Goal: Information Seeking & Learning: Learn about a topic

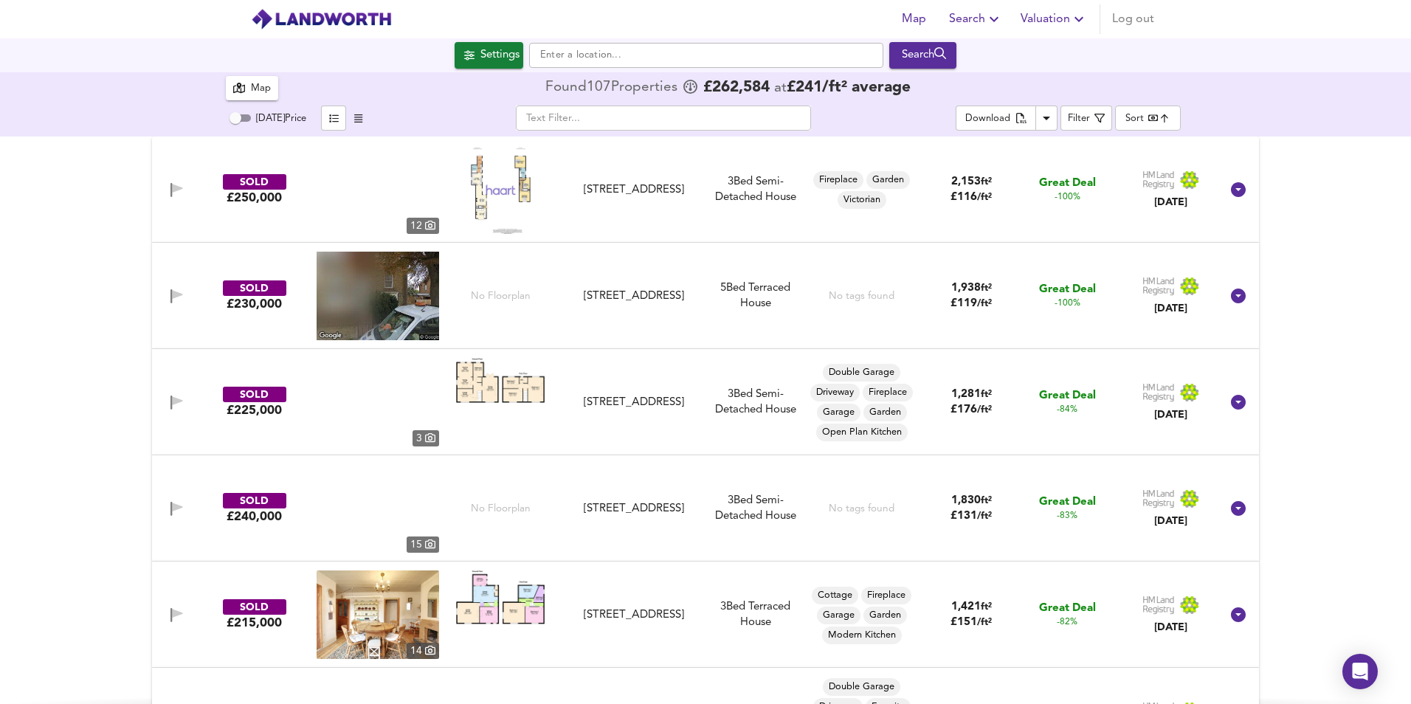
scroll to position [654, 0]
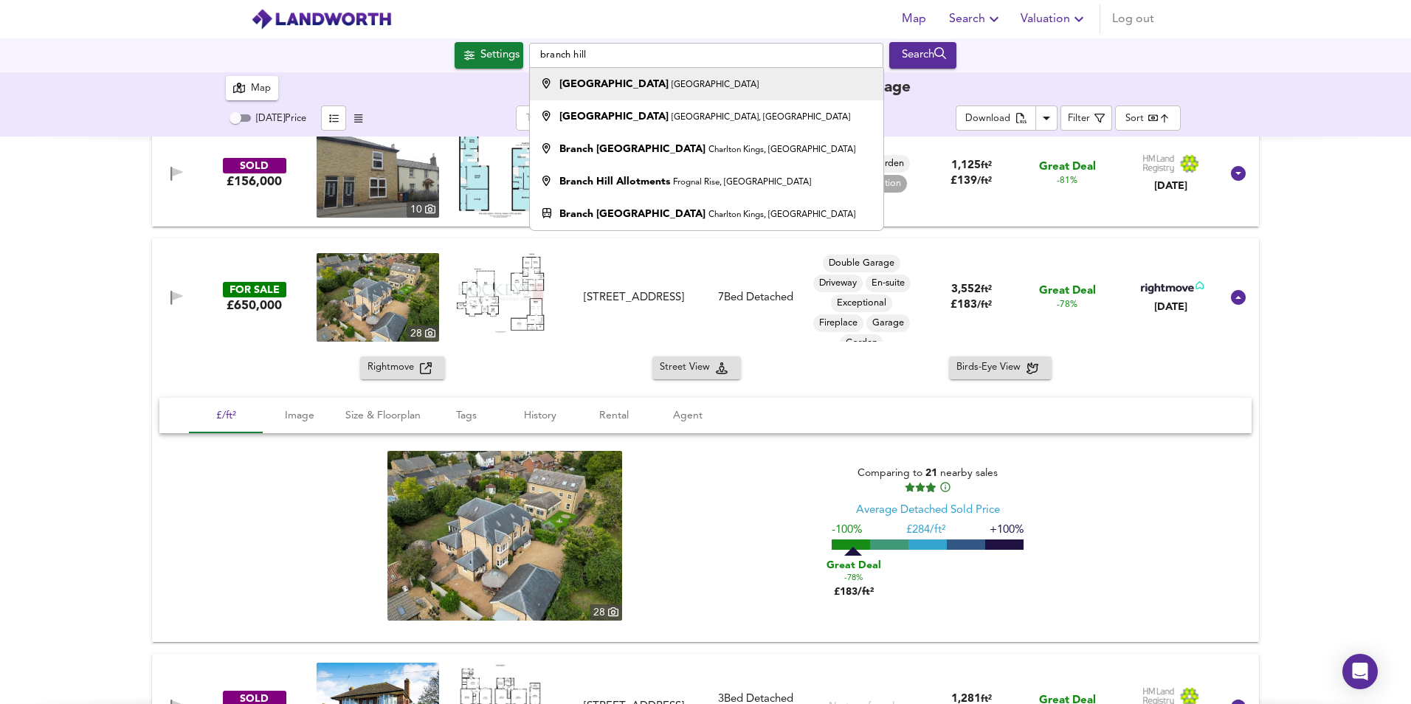
click at [592, 83] on strong "Branch Hill" at bounding box center [613, 84] width 109 height 10
type input "[GEOGRAPHIC_DATA], [GEOGRAPHIC_DATA]"
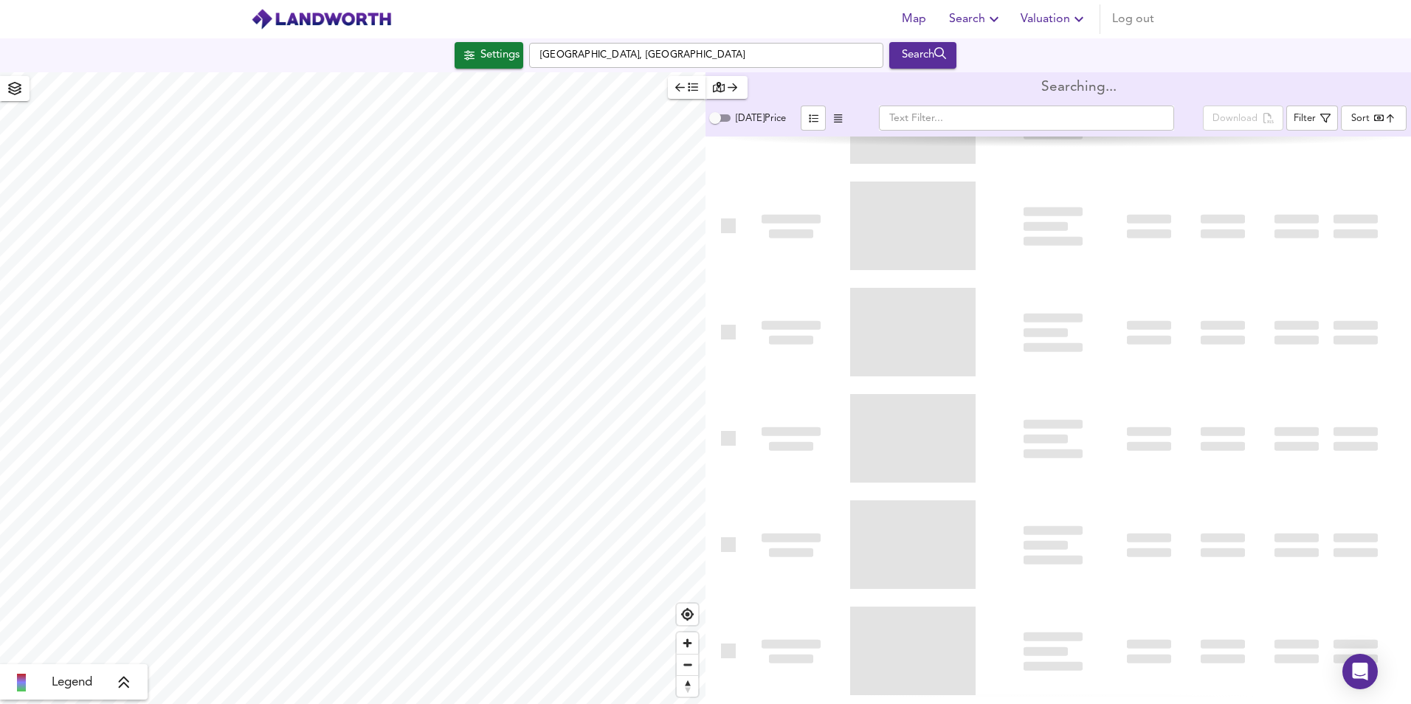
type input "bestdeal"
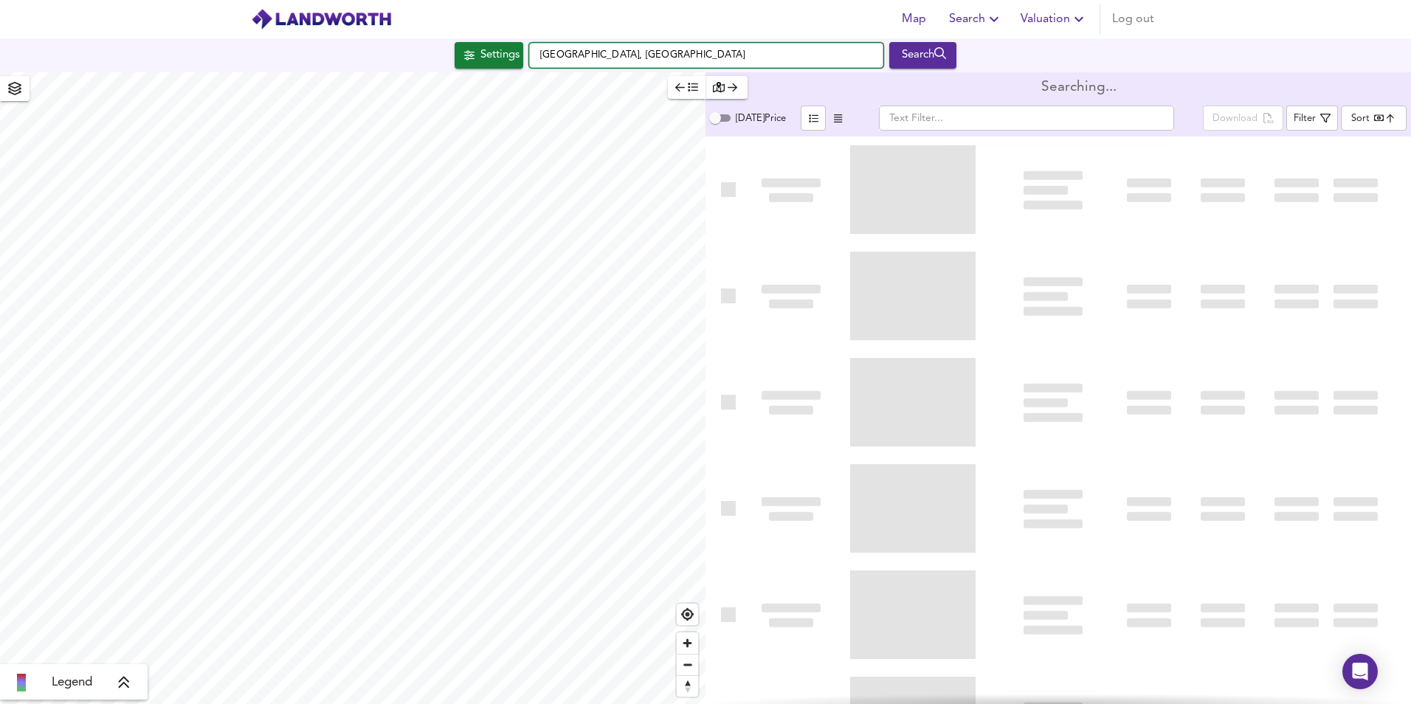
click at [712, 55] on input "[GEOGRAPHIC_DATA], [GEOGRAPHIC_DATA]" at bounding box center [706, 55] width 354 height 25
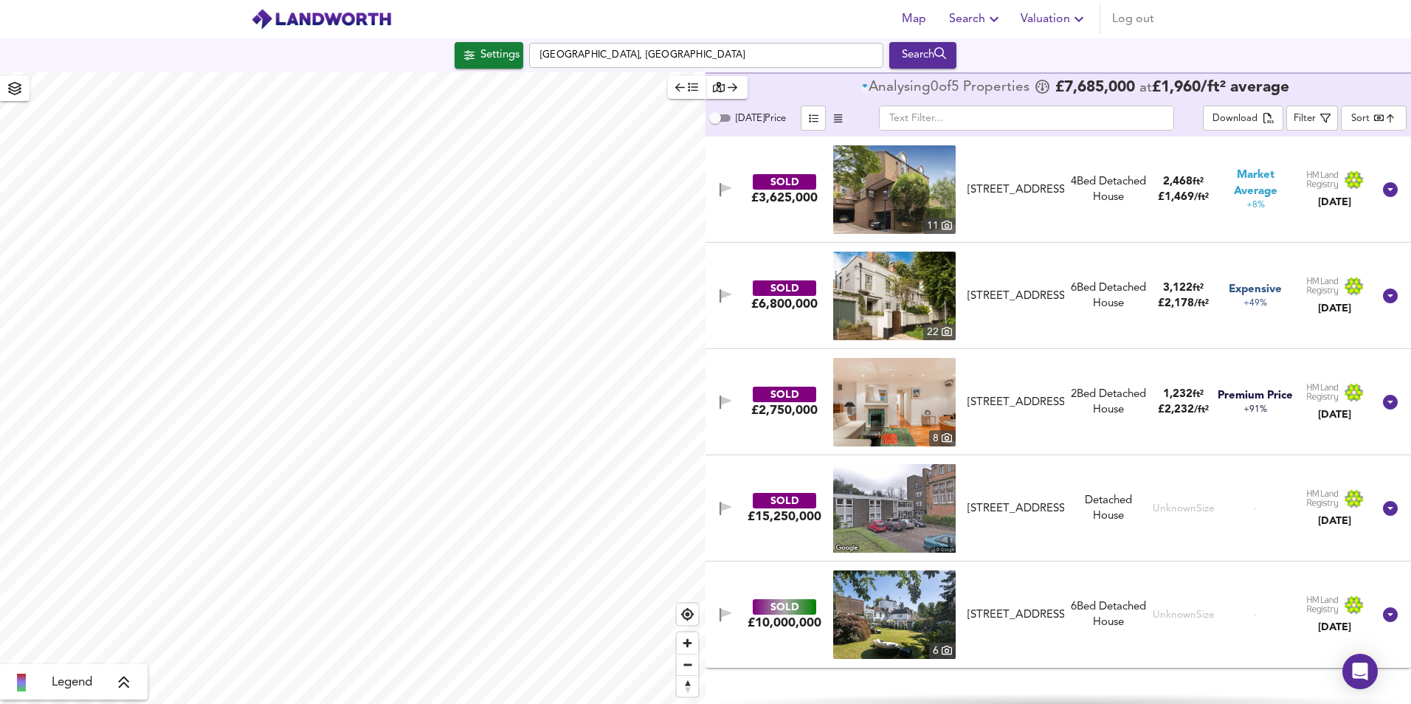
click at [993, 20] on icon "button" at bounding box center [994, 19] width 18 height 18
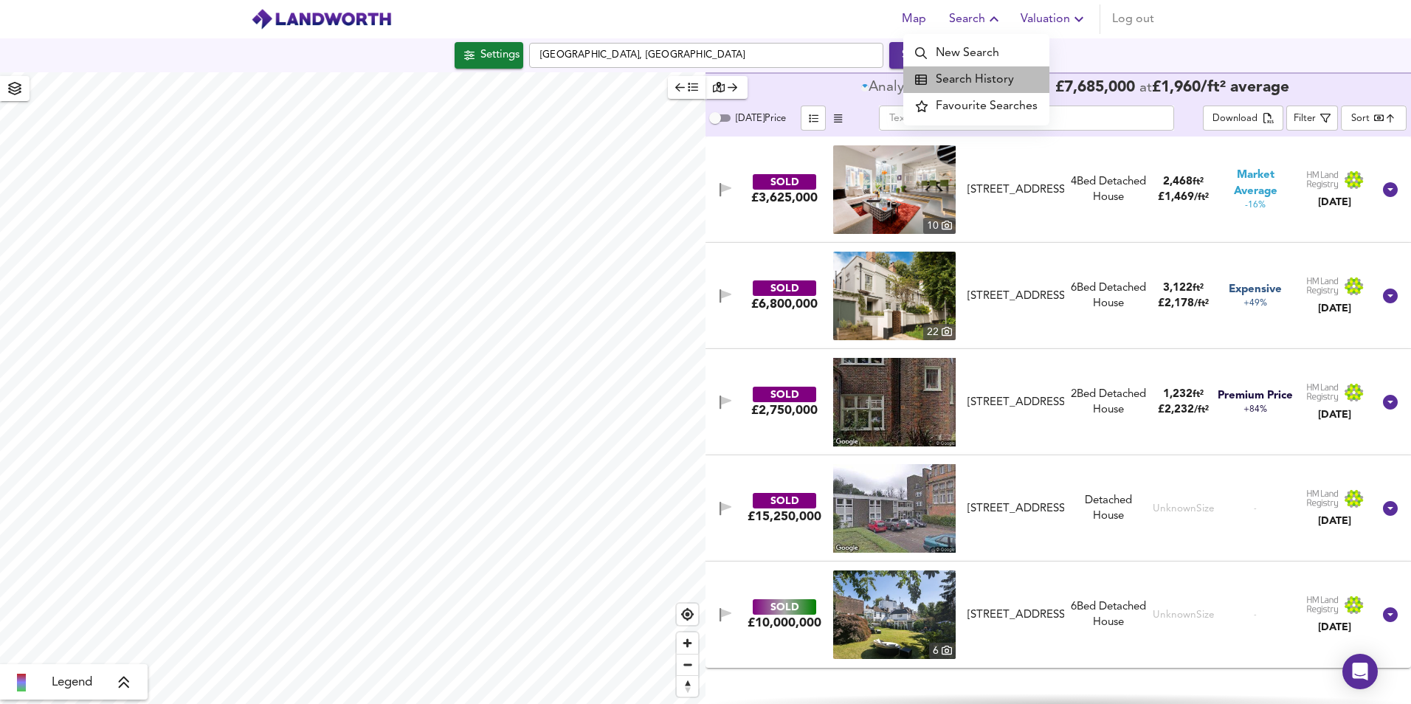
click at [993, 80] on li "Search History" at bounding box center [976, 79] width 146 height 27
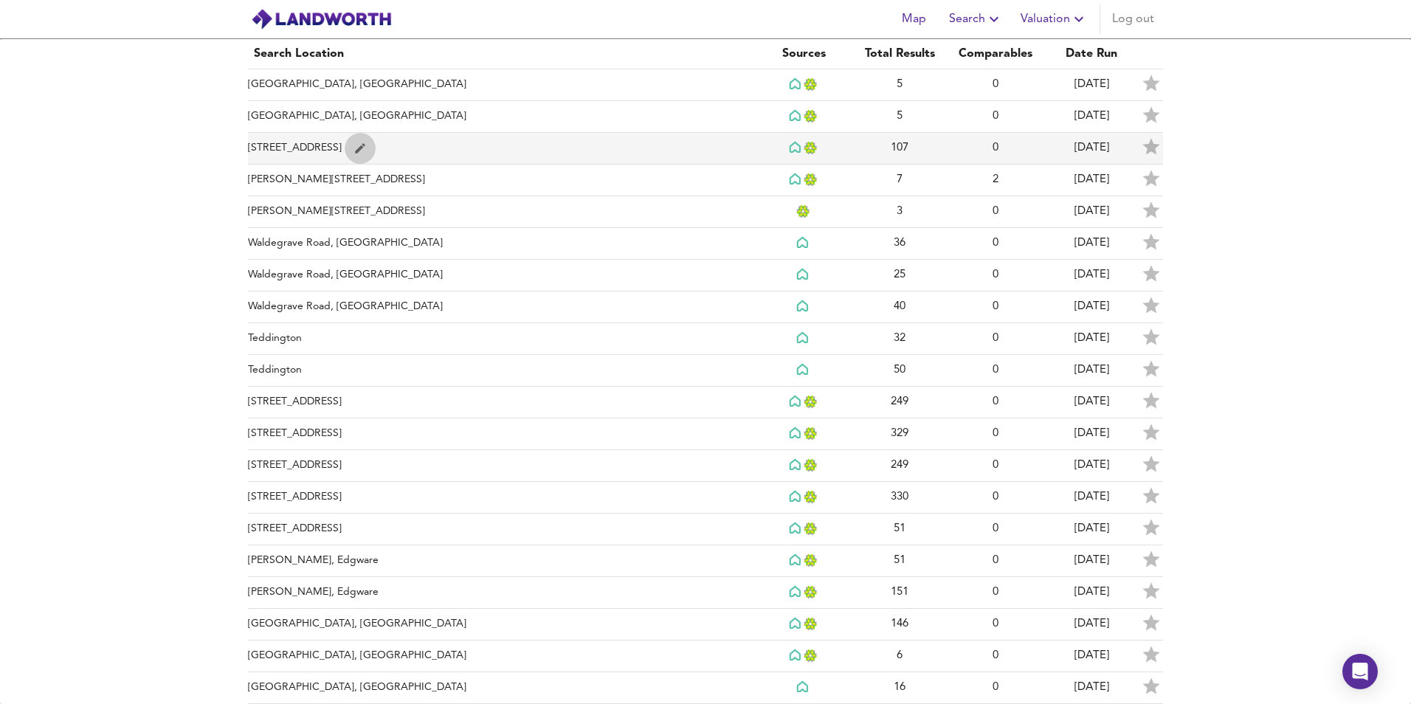
click at [365, 148] on icon "simple table" at bounding box center [360, 148] width 10 height 10
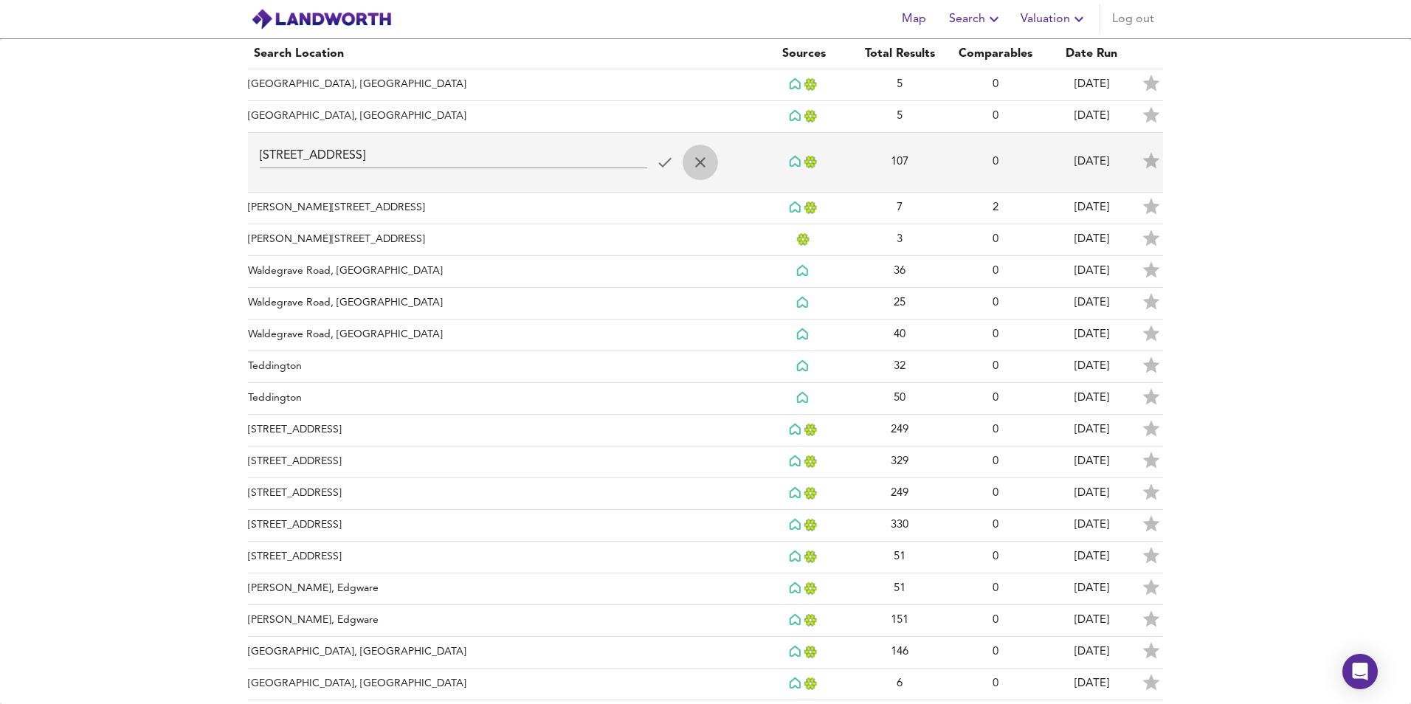
click at [700, 164] on icon "simple table" at bounding box center [700, 162] width 18 height 18
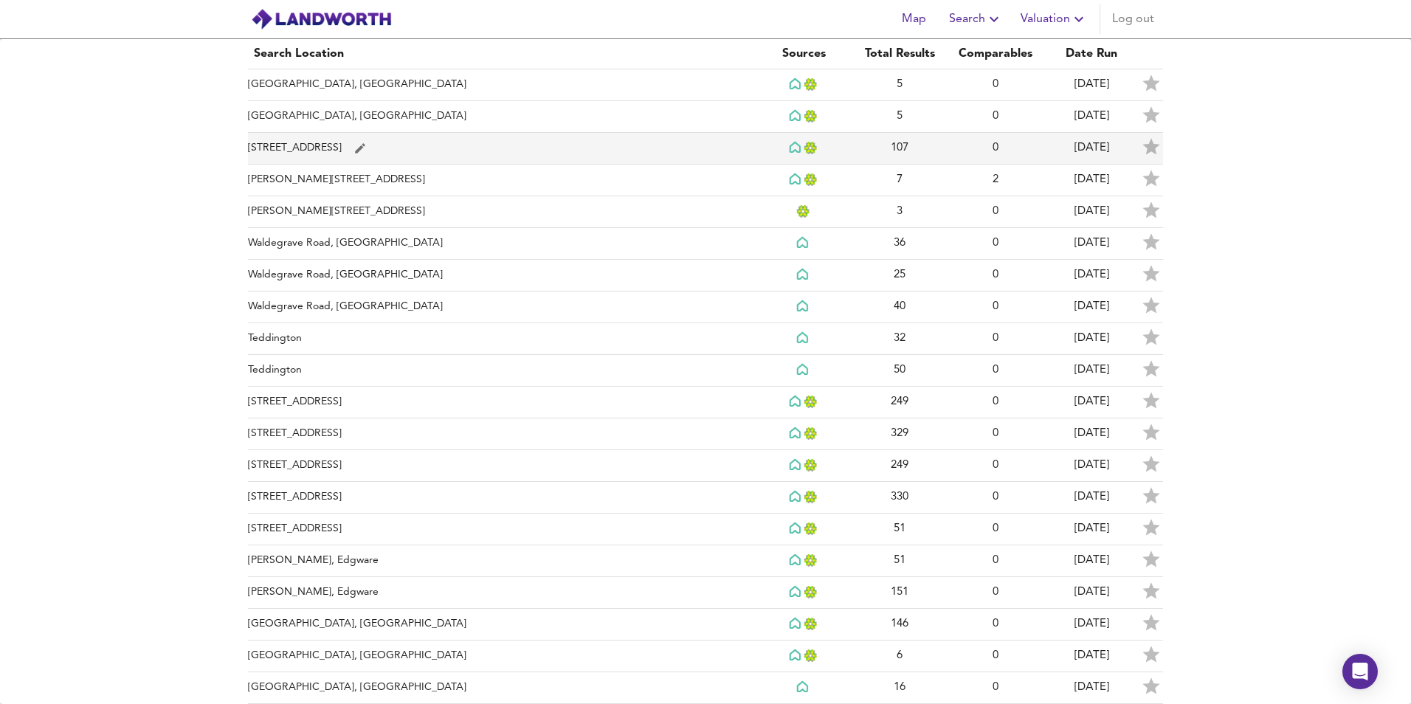
drag, startPoint x: 683, startPoint y: 142, endPoint x: 625, endPoint y: 145, distance: 58.4
click at [625, 145] on td "16 London Road, Chatteris" at bounding box center [502, 149] width 508 height 32
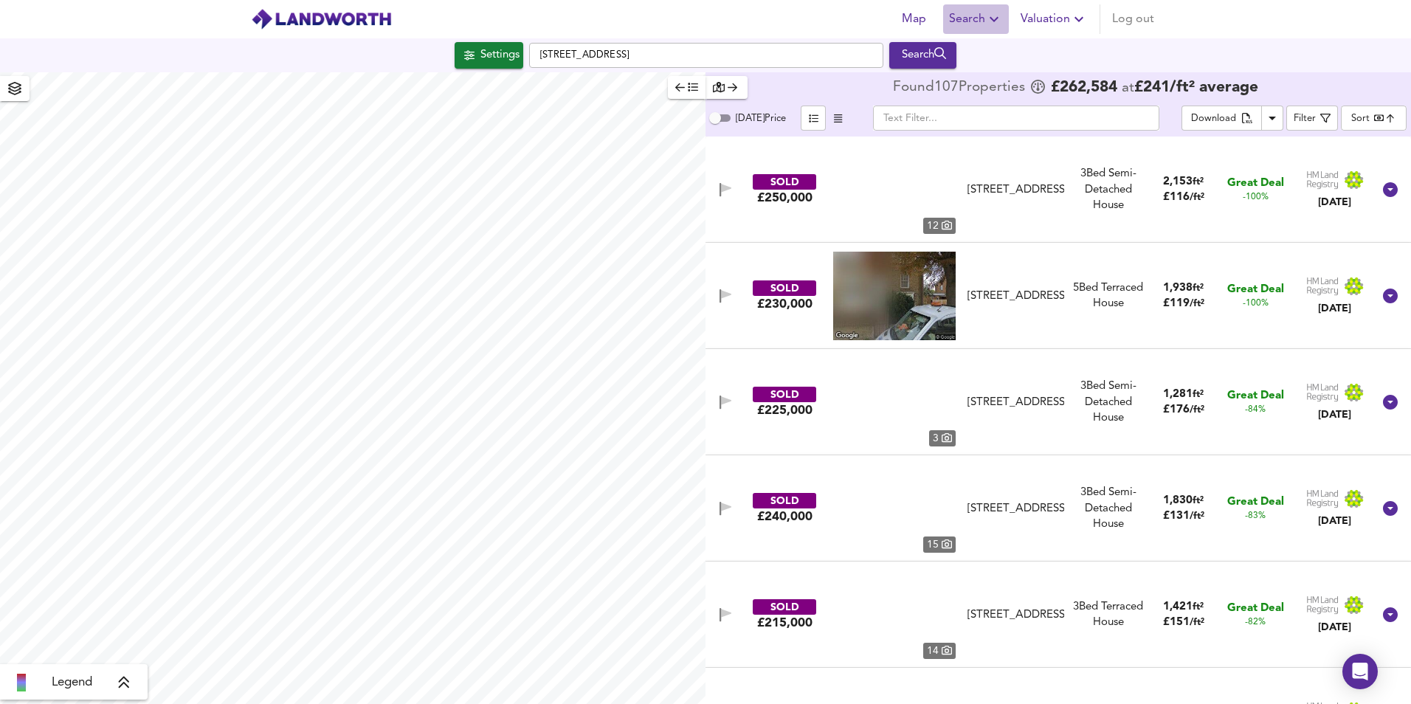
click at [989, 21] on icon "button" at bounding box center [994, 19] width 18 height 18
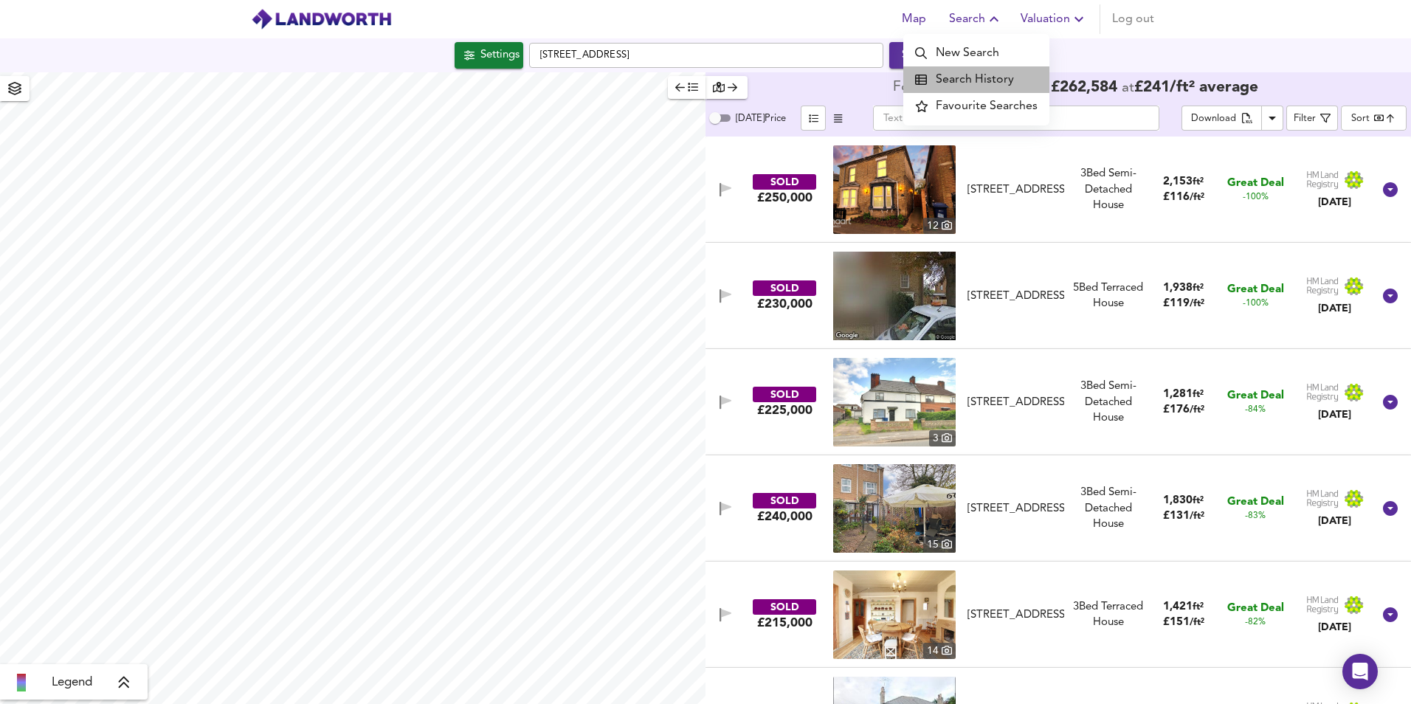
click at [988, 80] on li "Search History" at bounding box center [976, 79] width 146 height 27
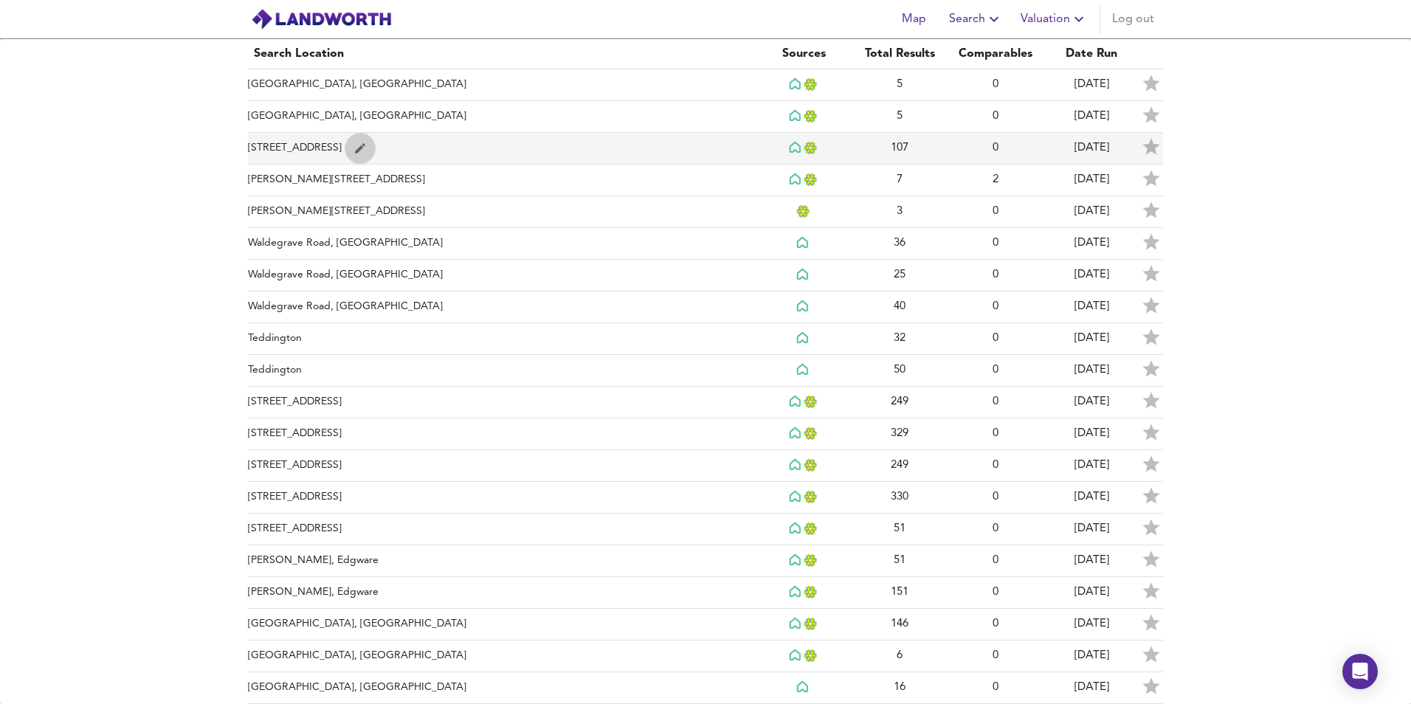
drag, startPoint x: 437, startPoint y: 148, endPoint x: 387, endPoint y: 151, distance: 49.6
click at [367, 151] on icon "simple table" at bounding box center [359, 148] width 13 height 13
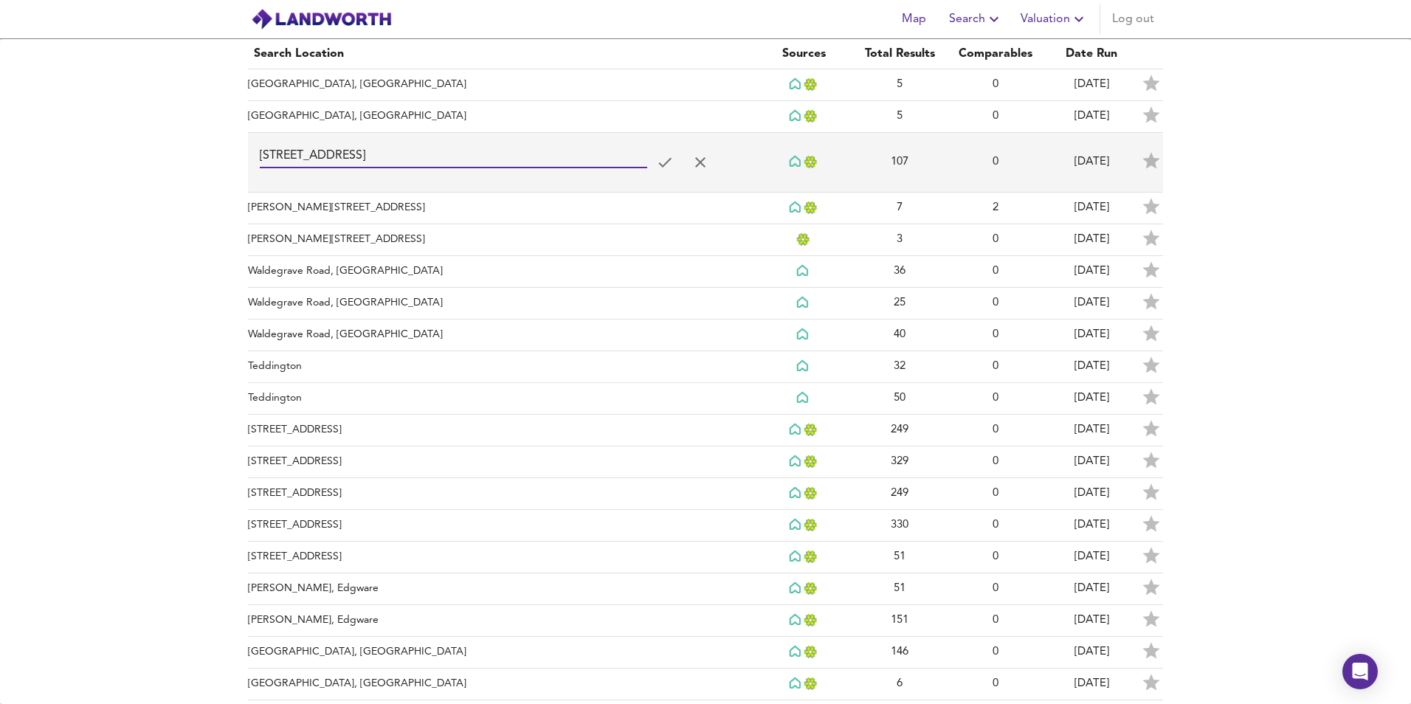
click at [582, 160] on input "16 London Road, Chatteris" at bounding box center [453, 157] width 387 height 24
click at [456, 158] on input "16 London Road, Chatteris" at bounding box center [453, 157] width 387 height 24
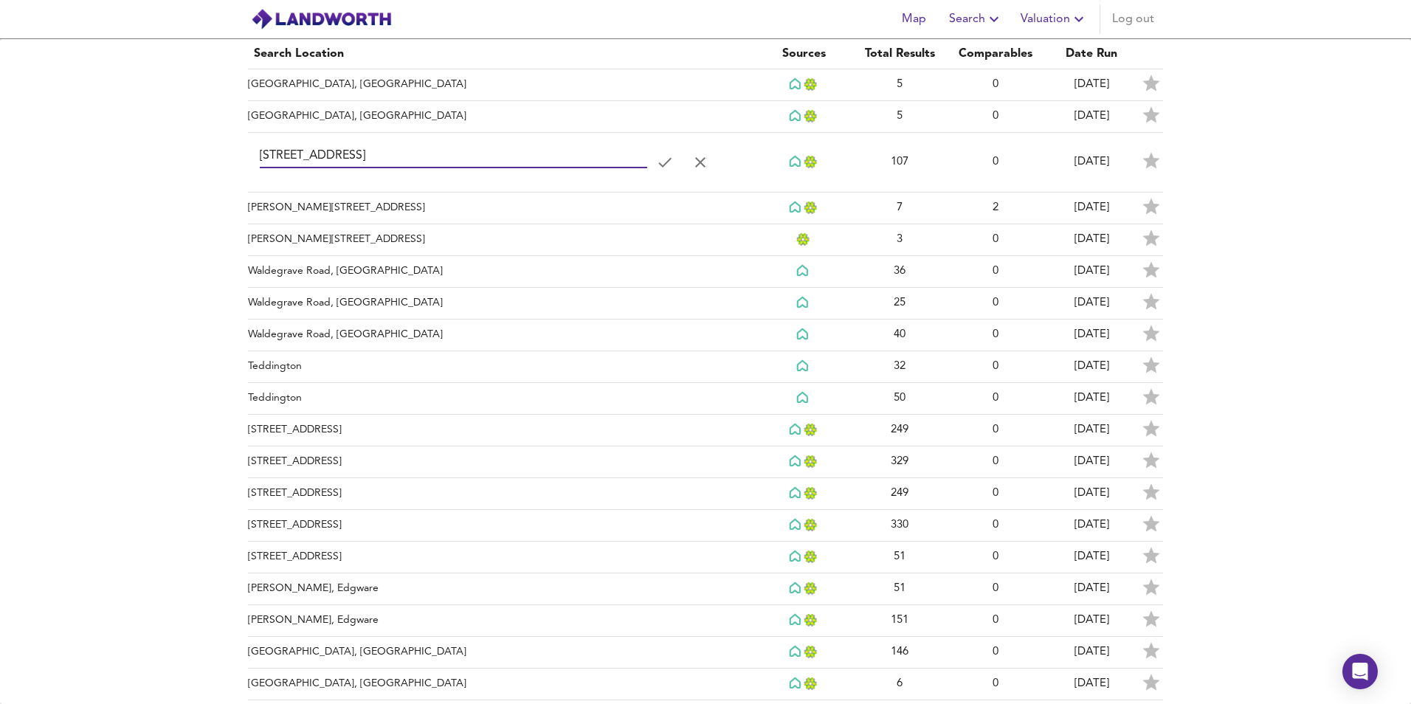
drag, startPoint x: 456, startPoint y: 158, endPoint x: 230, endPoint y: 146, distance: 226.1
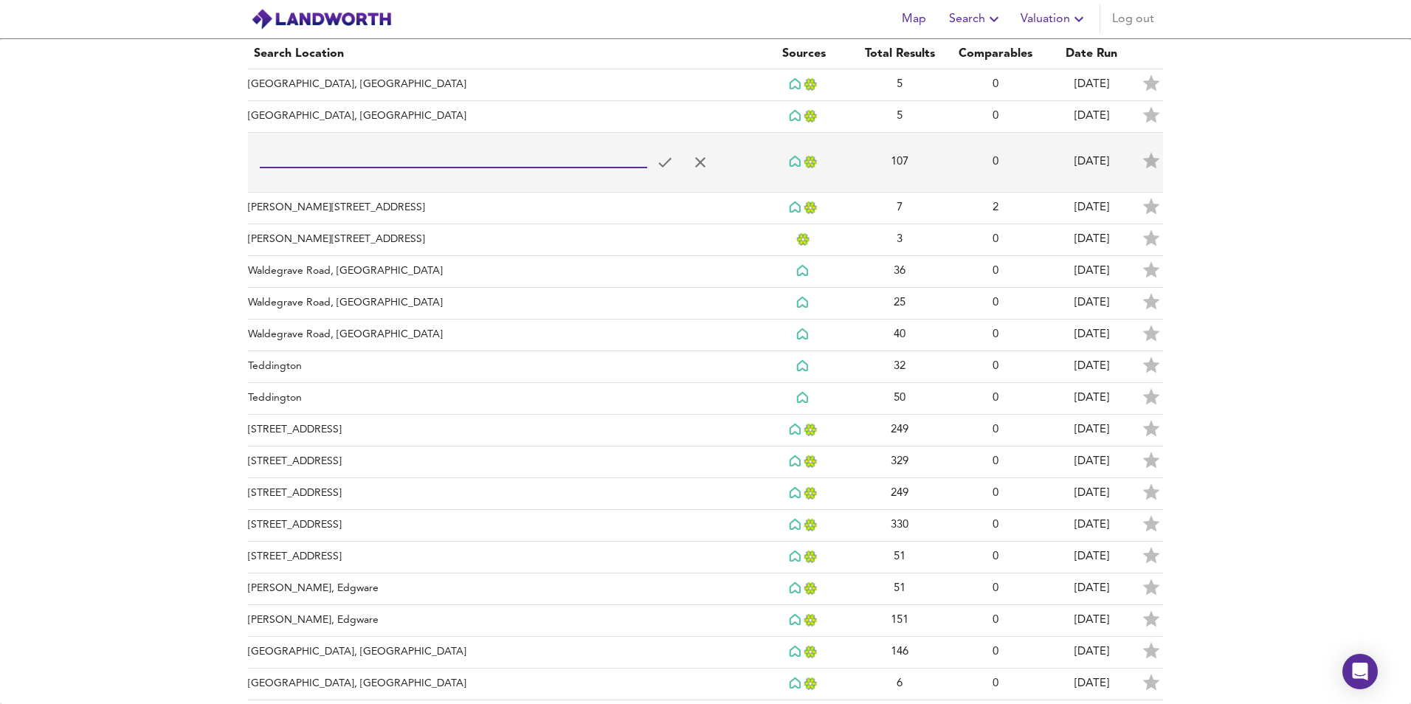
click at [339, 156] on input "simple table" at bounding box center [453, 157] width 387 height 24
type input "[GEOGRAPHIC_DATA]"
click at [670, 159] on button "simple table" at bounding box center [664, 162] width 35 height 35
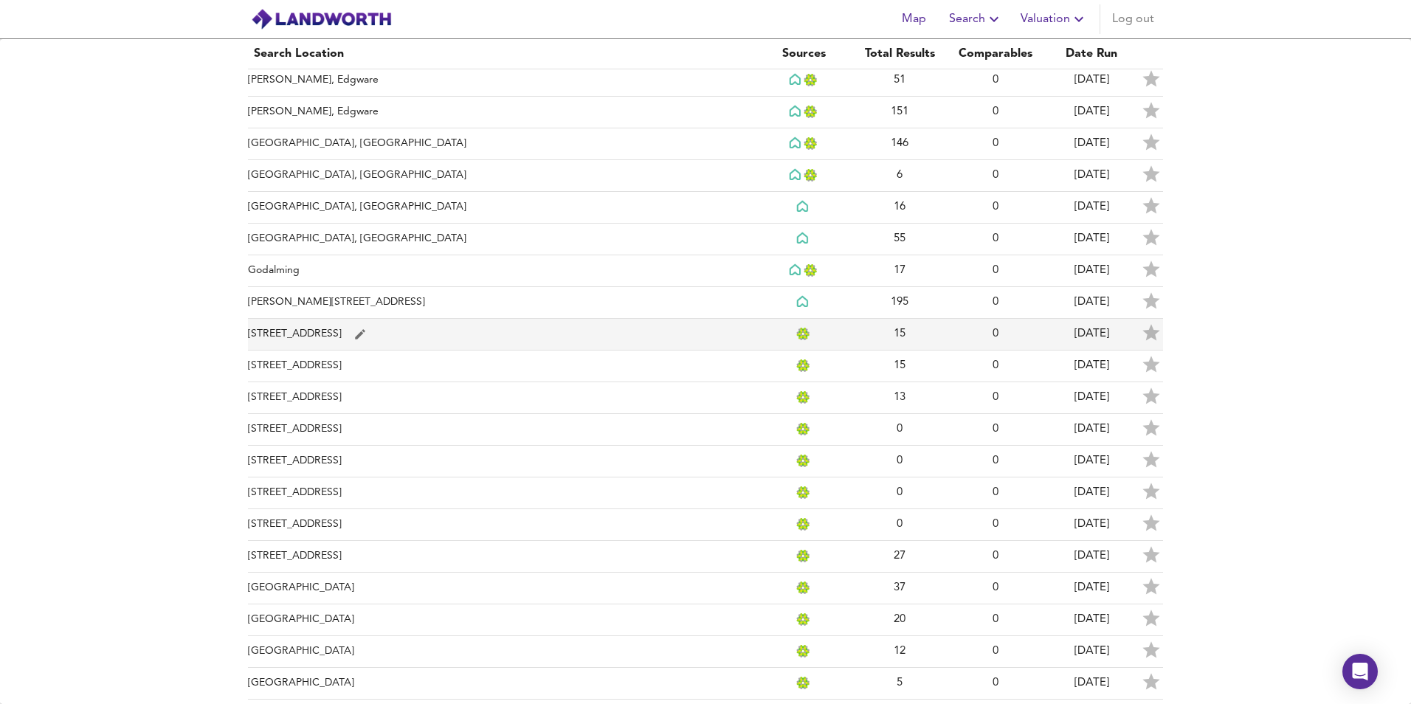
scroll to position [481, 0]
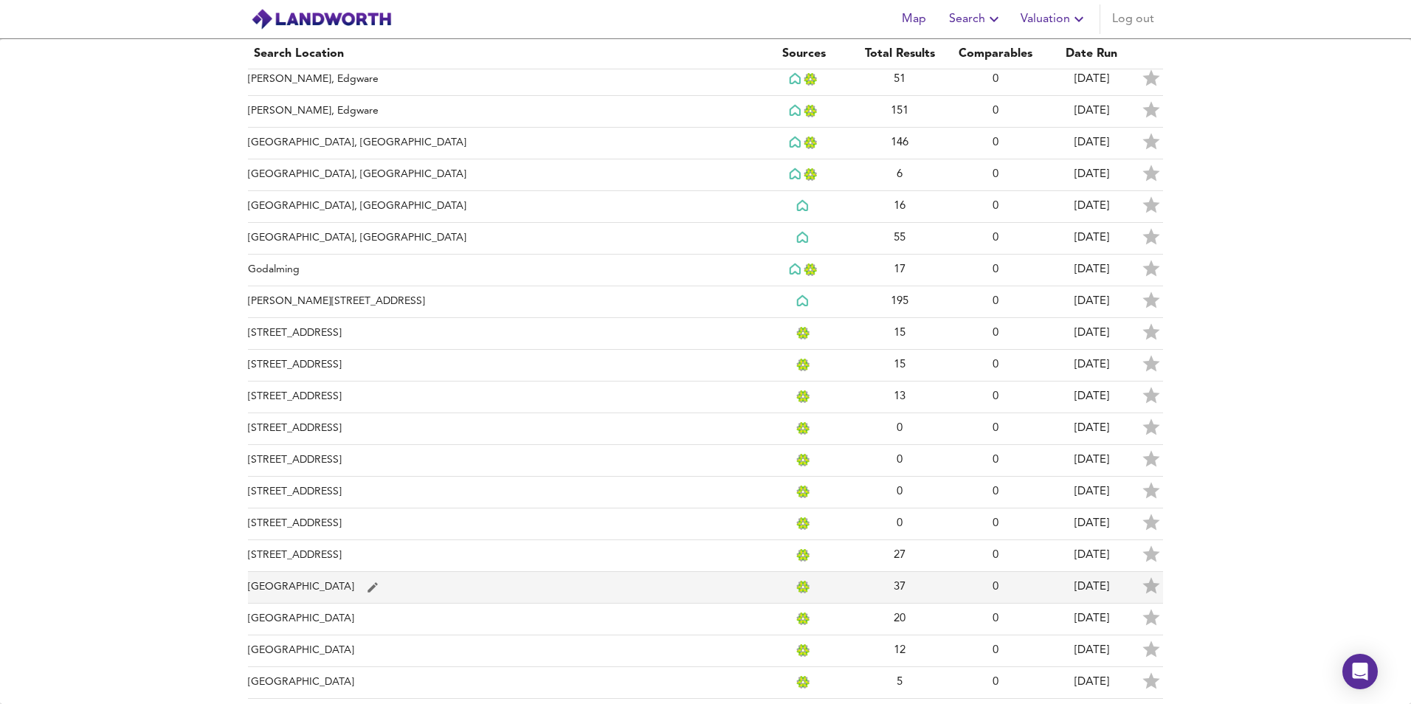
click at [334, 590] on td "[GEOGRAPHIC_DATA]" at bounding box center [502, 588] width 508 height 32
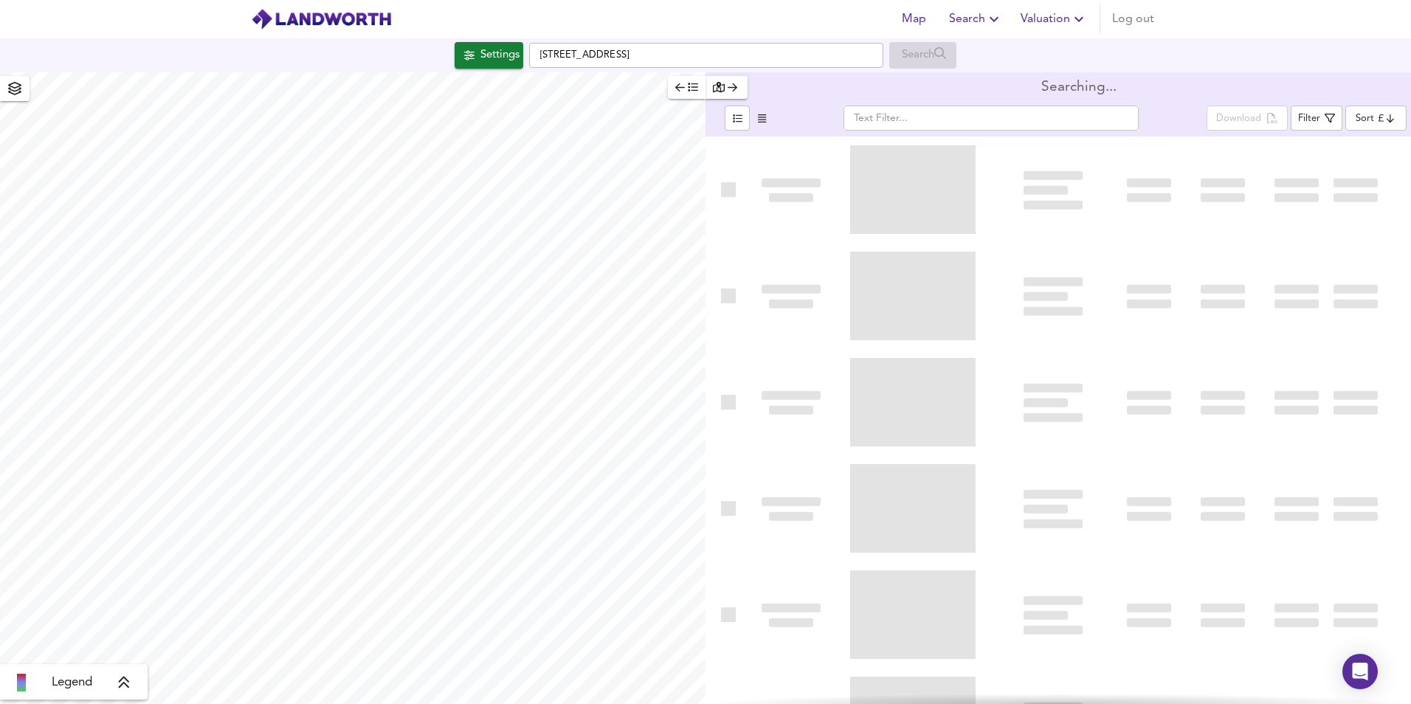
type input "lowppsf"
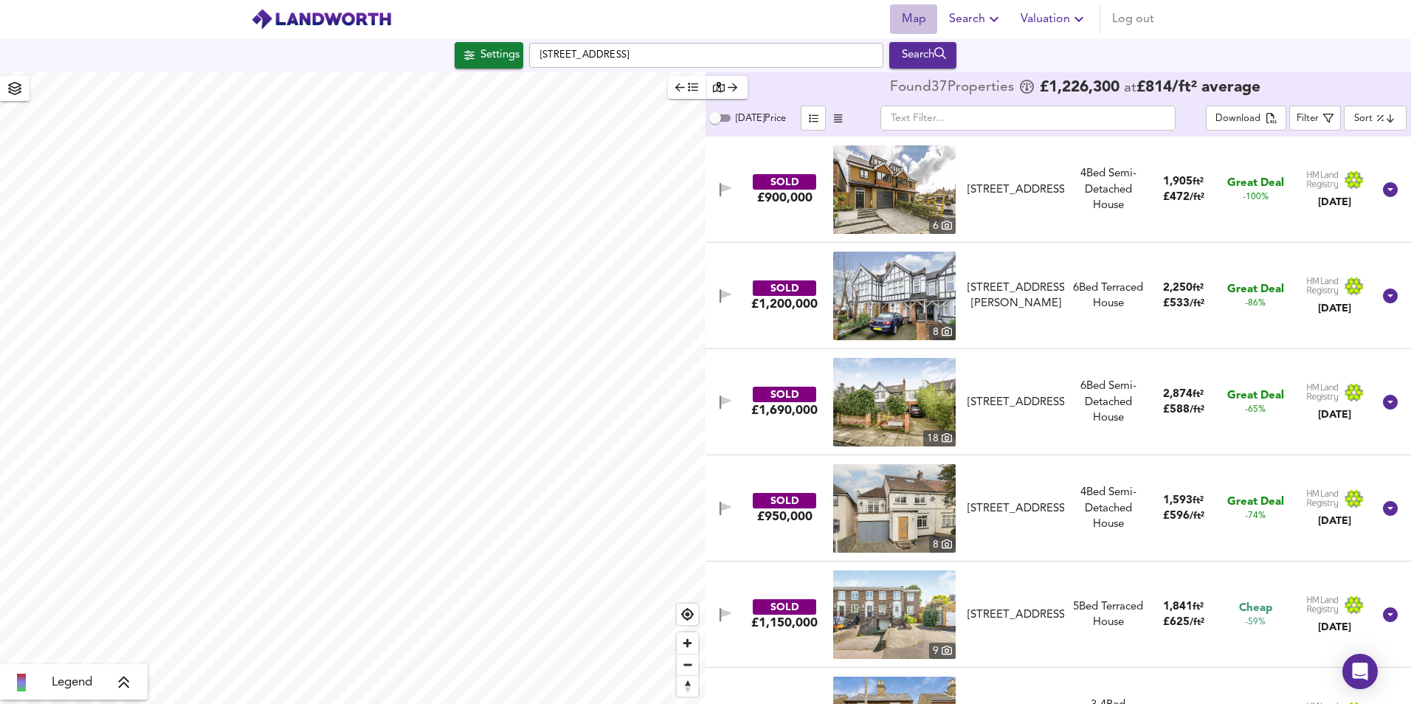
click at [918, 22] on span "Map" at bounding box center [913, 19] width 35 height 21
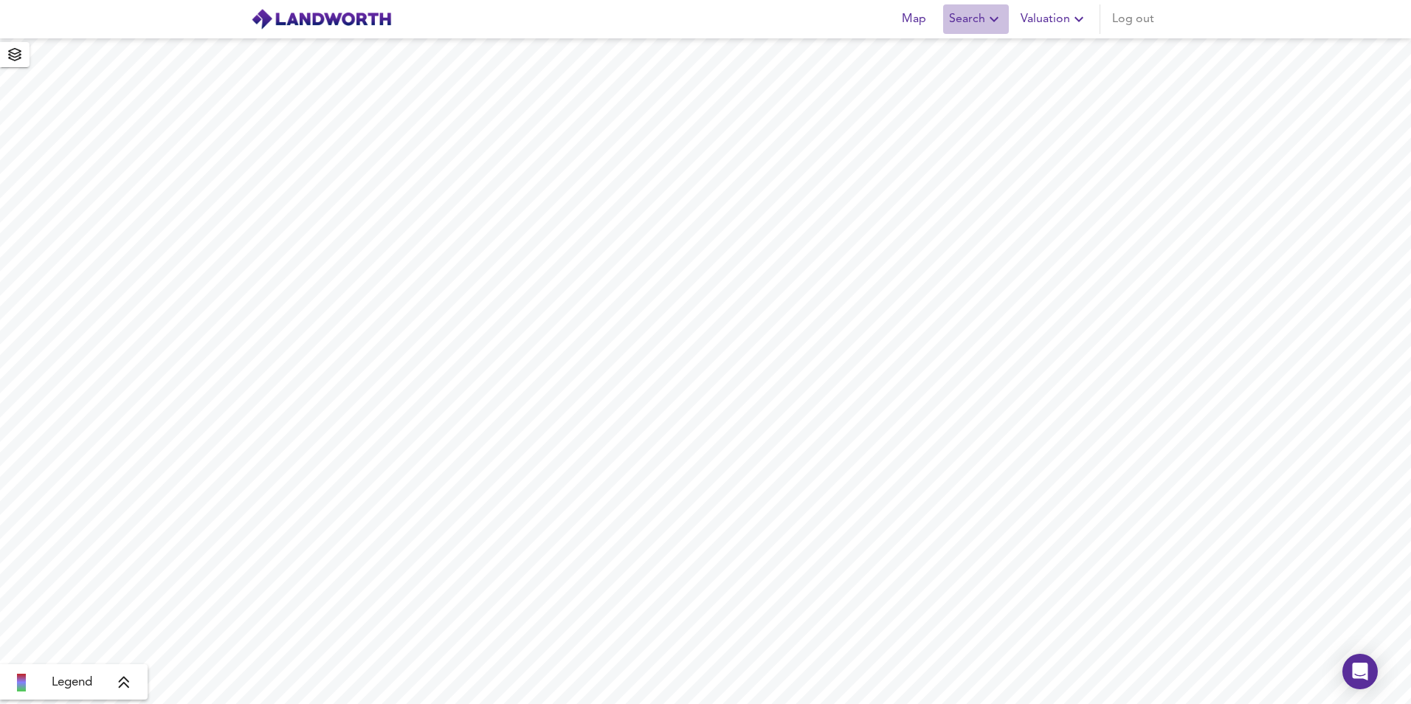
click at [975, 20] on span "Search" at bounding box center [976, 19] width 54 height 21
click at [978, 56] on li "New Search" at bounding box center [976, 53] width 146 height 27
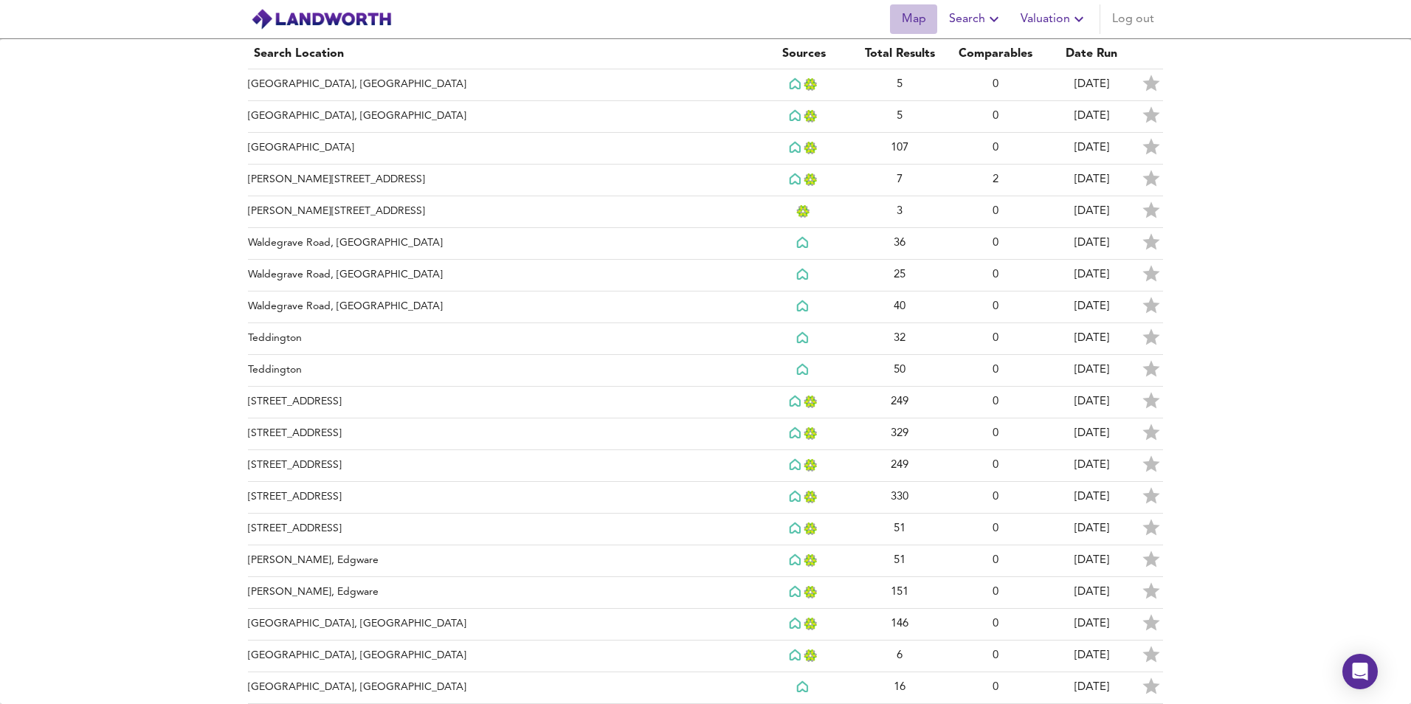
click at [925, 15] on span "Map" at bounding box center [913, 19] width 35 height 21
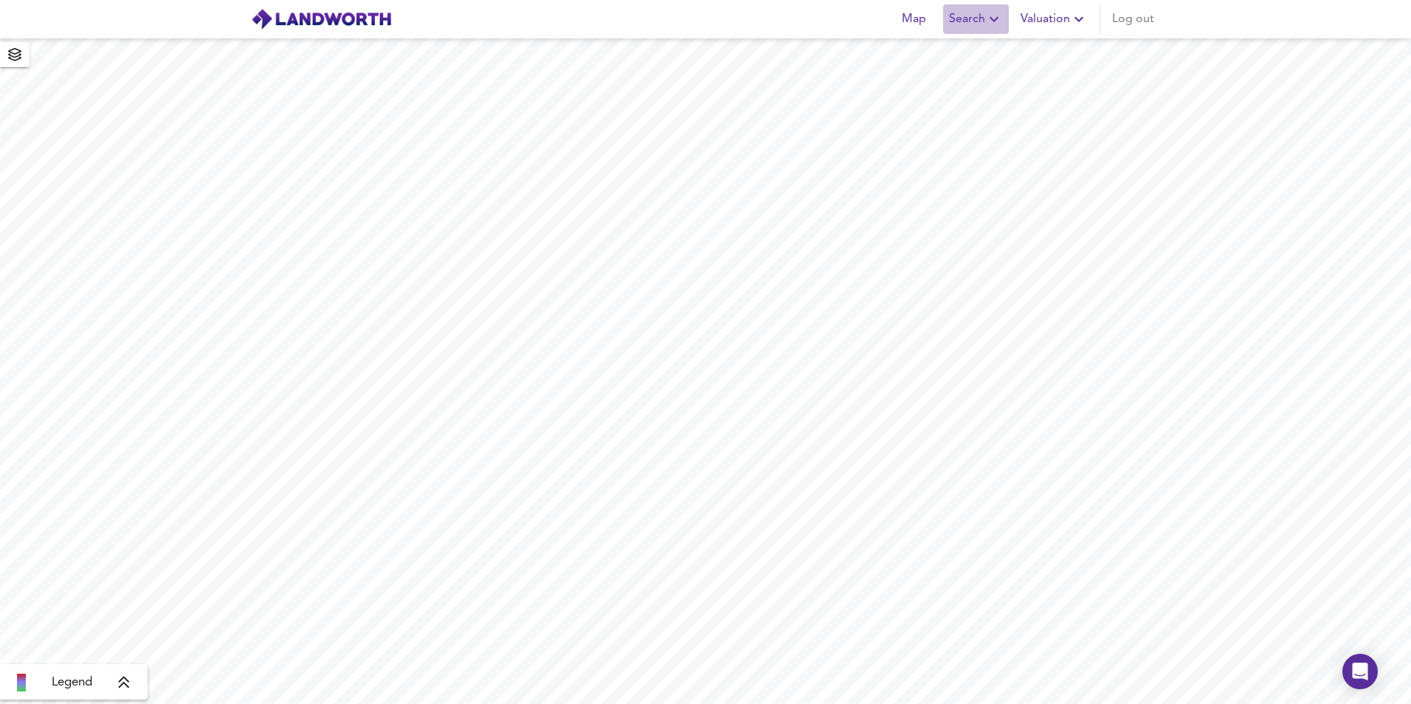
click at [962, 17] on span "Search" at bounding box center [976, 19] width 54 height 21
click at [964, 52] on li "New Search" at bounding box center [976, 53] width 146 height 27
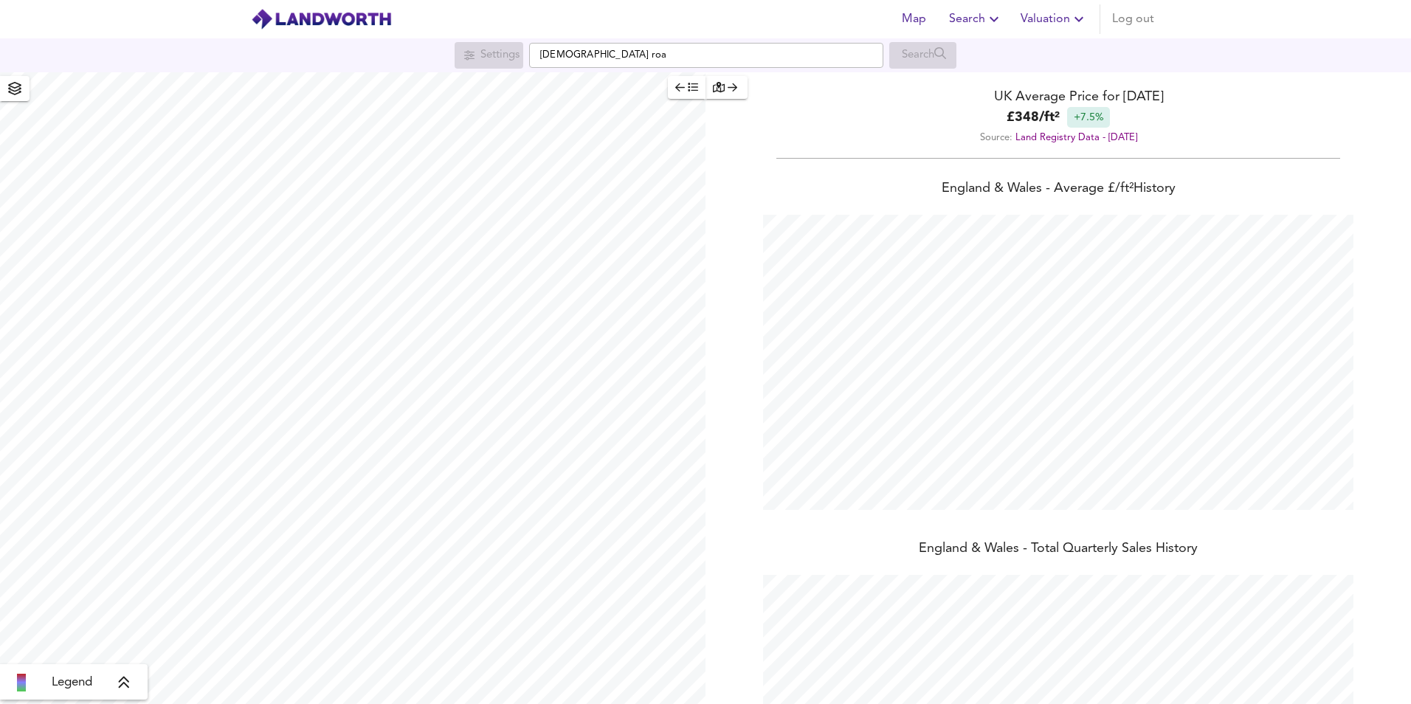
scroll to position [704, 1411]
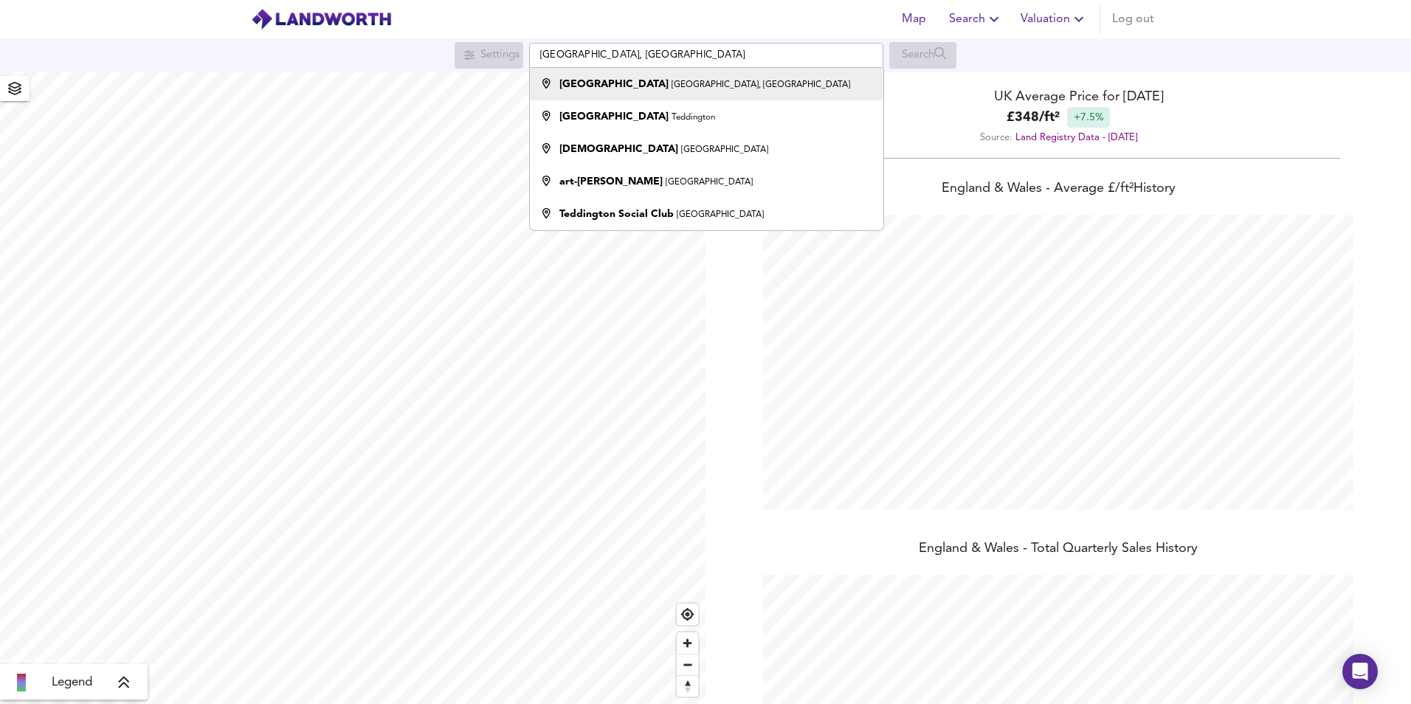
click at [711, 85] on small "Church Lane, Teddington" at bounding box center [760, 84] width 179 height 9
type input "Church Road Teddington, Church Lane, Teddington"
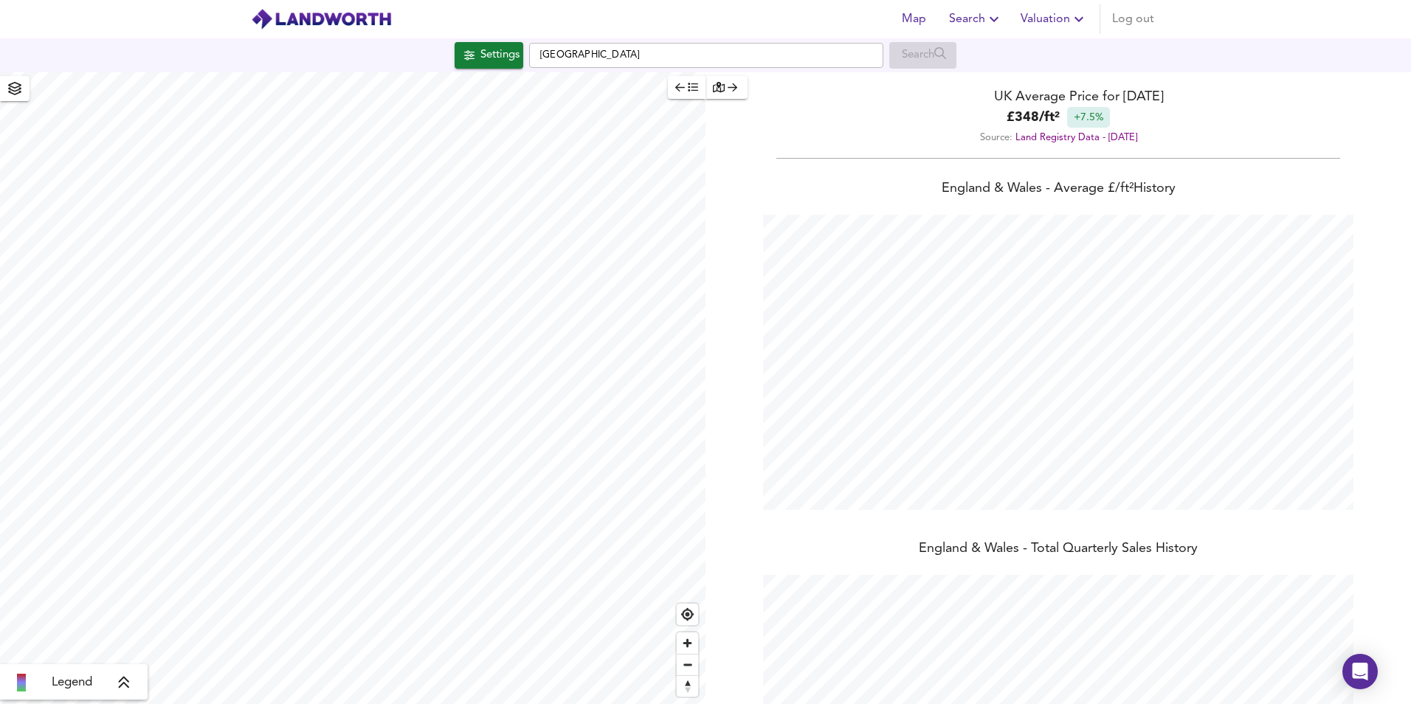
checkbox input "false"
checkbox input "true"
click at [988, 23] on icon "button" at bounding box center [994, 19] width 18 height 18
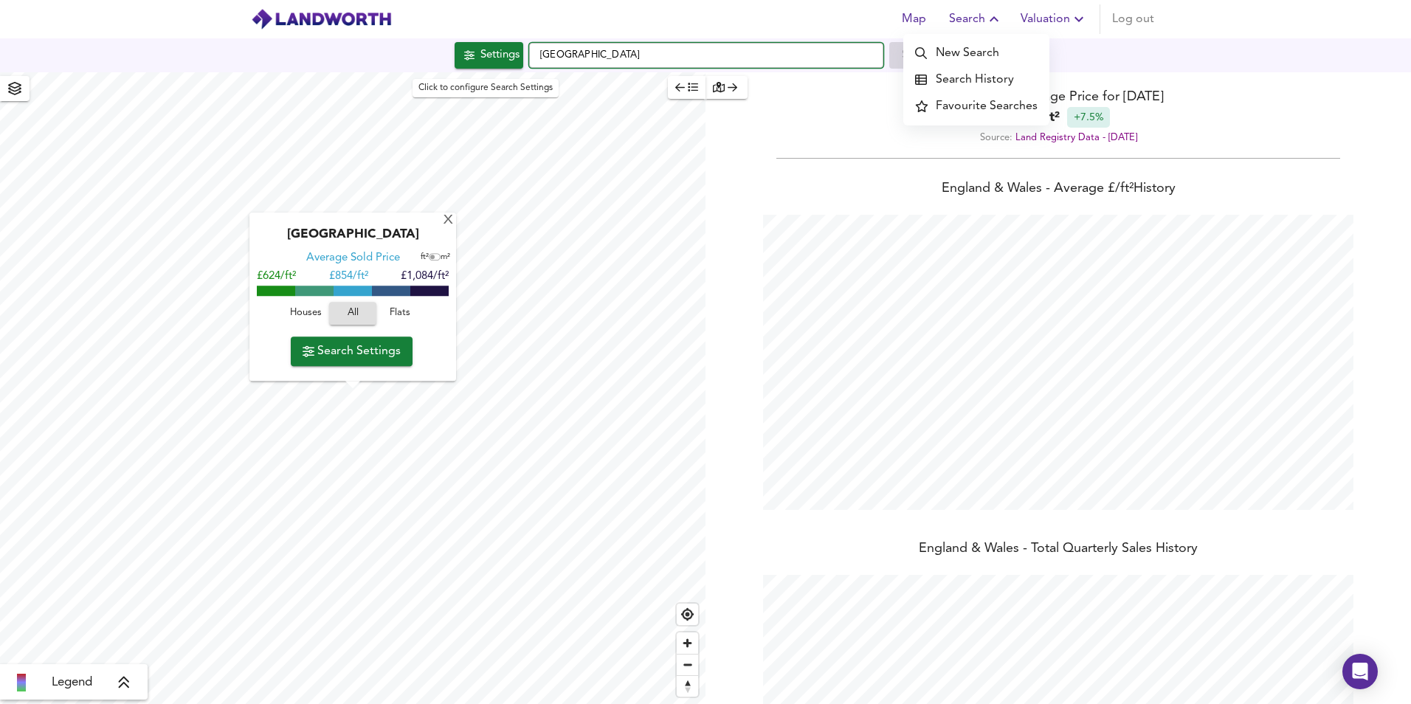
drag, startPoint x: 847, startPoint y: 56, endPoint x: 494, endPoint y: 51, distance: 353.5
click at [494, 51] on div "Settings Church Road Teddington, Church Lane, Teddington Search" at bounding box center [705, 55] width 1411 height 27
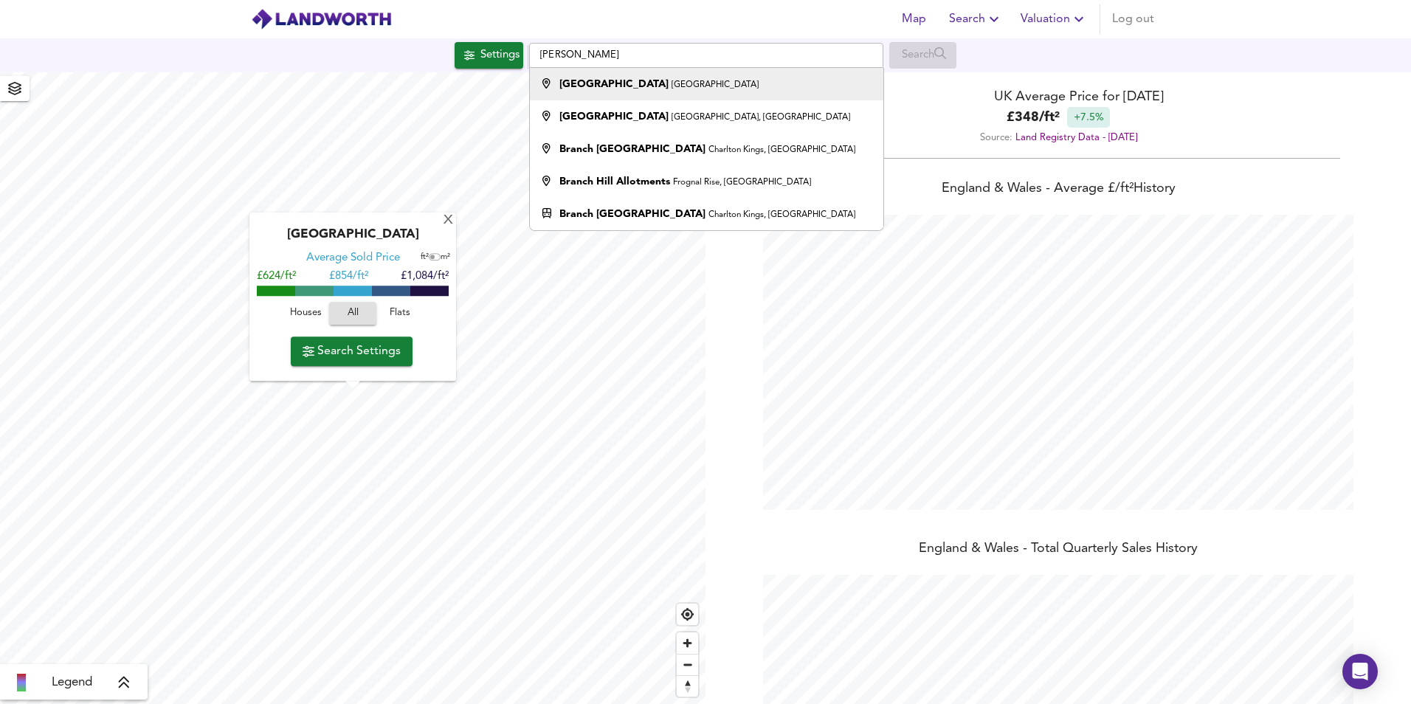
click at [567, 77] on div "Branch Hill London" at bounding box center [658, 84] width 199 height 15
type input "[GEOGRAPHIC_DATA], [GEOGRAPHIC_DATA]"
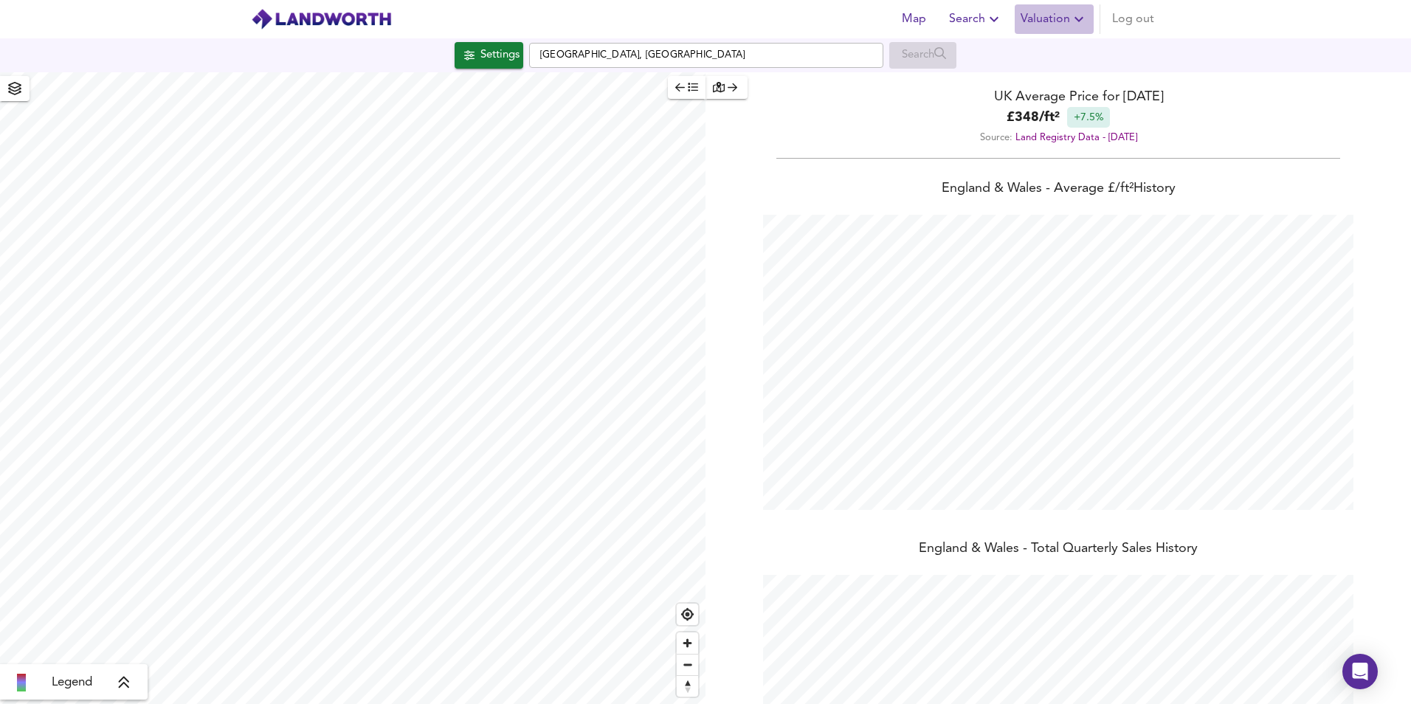
click at [1060, 30] on button "Valuation" at bounding box center [1054, 19] width 79 height 30
click at [1049, 24] on span "Valuation" at bounding box center [1053, 19] width 67 height 21
click at [998, 16] on icon "button" at bounding box center [994, 19] width 18 height 18
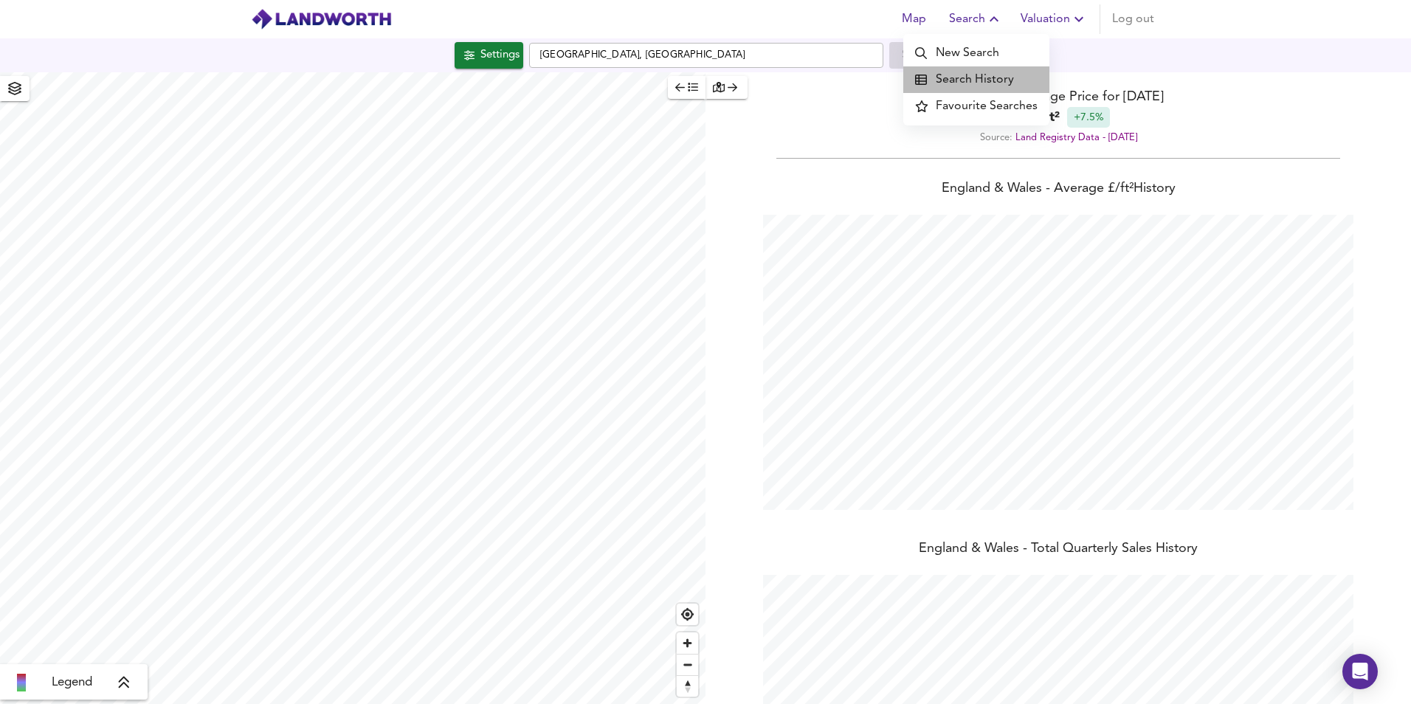
click at [995, 77] on li "Search History" at bounding box center [976, 79] width 146 height 27
